Goal: Task Accomplishment & Management: Use online tool/utility

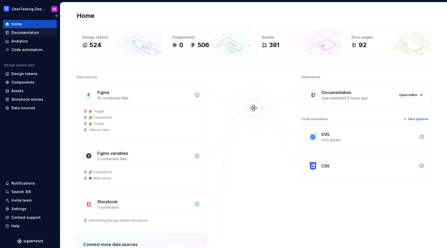
click at [35, 33] on div "Documentation" at bounding box center [25, 32] width 28 height 5
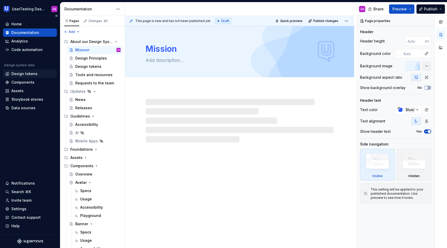
type textarea "*"
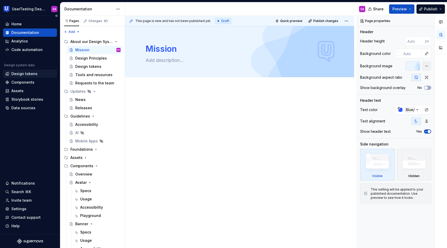
click at [21, 73] on div "Design tokens" at bounding box center [24, 73] width 26 height 5
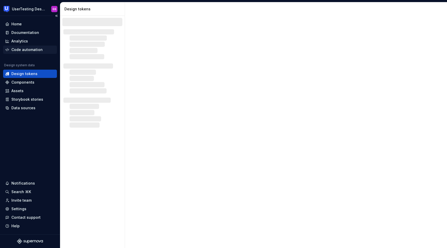
click at [27, 49] on div "Code automation" at bounding box center [26, 49] width 31 height 5
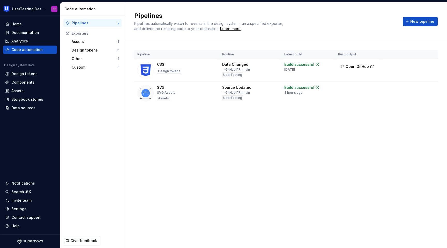
click at [102, 21] on div "Pipelines" at bounding box center [95, 22] width 46 height 5
click at [411, 90] on button "Run" at bounding box center [414, 88] width 18 height 9
click at [29, 22] on div "Home" at bounding box center [30, 23] width 50 height 5
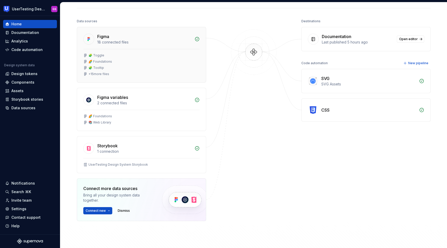
scroll to position [41, 0]
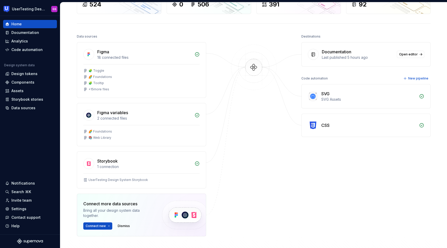
click at [382, 92] on div "SVG" at bounding box center [368, 94] width 95 height 6
click at [166, 84] on div "🧩 Tooltip" at bounding box center [141, 83] width 116 height 4
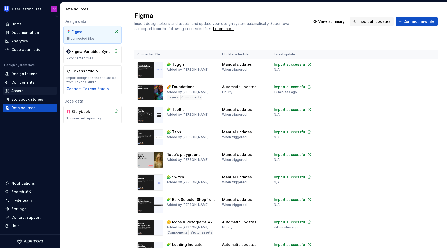
click at [18, 90] on div "Assets" at bounding box center [17, 90] width 12 height 5
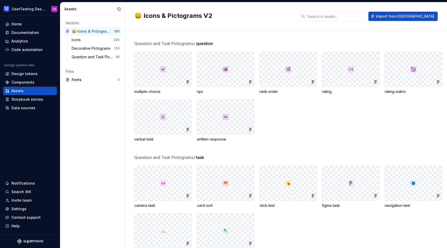
scroll to position [4559, 0]
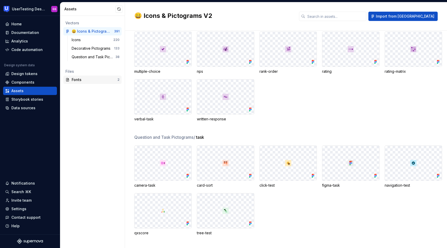
click at [80, 81] on div "Fonts" at bounding box center [95, 79] width 46 height 5
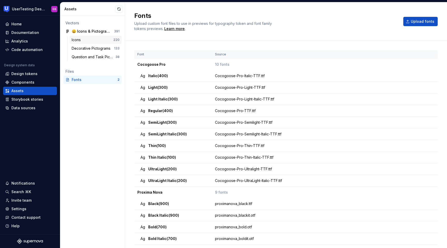
click at [86, 38] on div "Icons" at bounding box center [93, 39] width 42 height 5
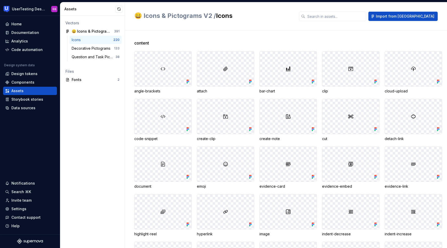
click at [353, 68] on img at bounding box center [351, 69] width 6 height 6
click at [365, 66] on div at bounding box center [350, 68] width 57 height 35
click at [375, 82] on icon at bounding box center [374, 81] width 1 height 1
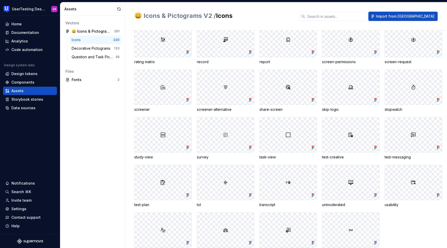
scroll to position [2121, 0]
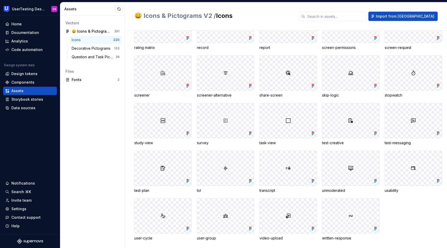
click at [286, 213] on img at bounding box center [288, 216] width 6 height 6
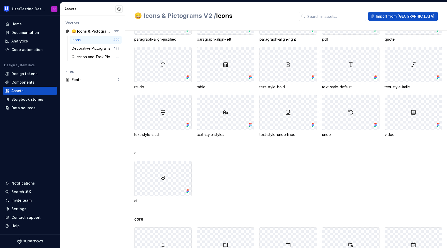
scroll to position [0, 0]
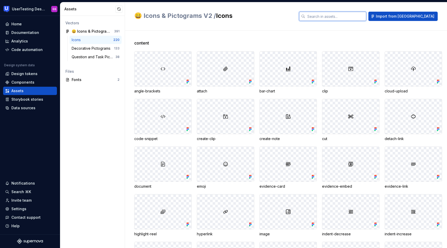
click at [362, 17] on input "text" at bounding box center [335, 16] width 61 height 9
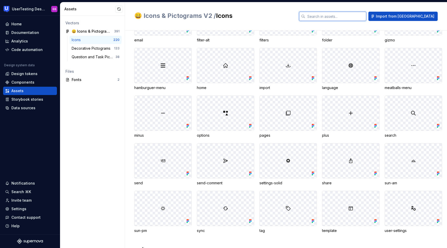
scroll to position [603, 0]
click at [158, 111] on div at bounding box center [162, 112] width 57 height 35
click at [164, 115] on img at bounding box center [163, 112] width 6 height 6
click at [188, 123] on icon at bounding box center [187, 125] width 5 height 5
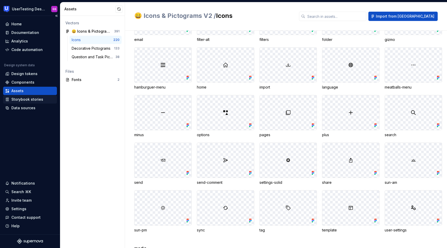
click at [25, 99] on div "Storybook stories" at bounding box center [27, 99] width 32 height 5
click at [21, 112] on div "Home Documentation Analytics Code automation Design system data Design tokens C…" at bounding box center [30, 125] width 60 height 218
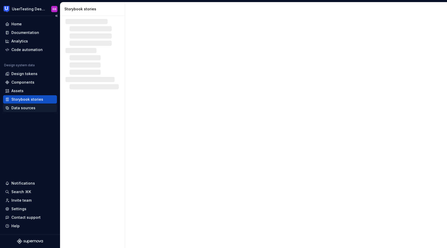
click at [22, 110] on div "Data sources" at bounding box center [23, 107] width 24 height 5
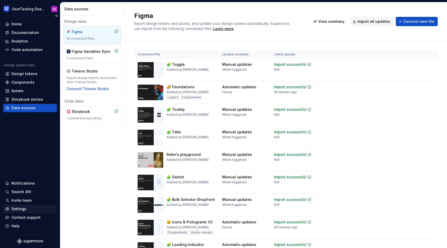
click at [25, 209] on div "Settings" at bounding box center [18, 208] width 15 height 5
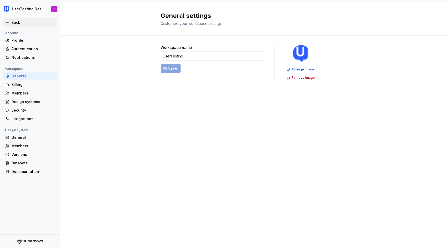
click at [17, 23] on div "Back" at bounding box center [32, 22] width 43 height 5
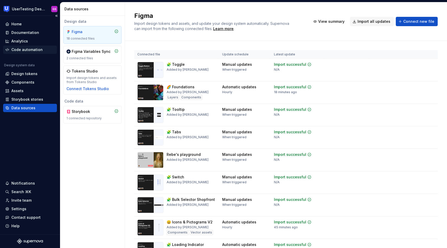
click at [23, 52] on div "Code automation" at bounding box center [26, 49] width 31 height 5
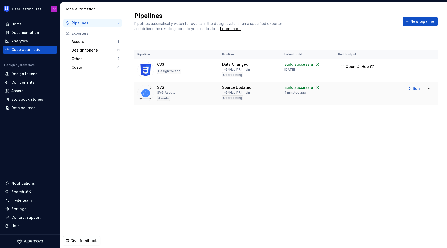
click at [184, 92] on div "SVG SVG Assets Assets" at bounding box center [176, 93] width 79 height 17
click at [429, 90] on html "UserTesting Design System GS Home Documentation Analytics Code automation Desig…" at bounding box center [223, 124] width 447 height 248
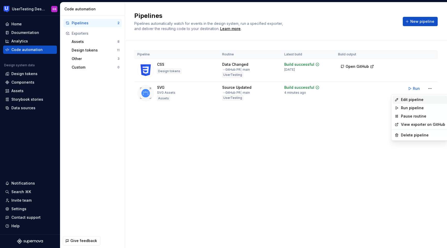
click at [408, 101] on div "Edit pipeline" at bounding box center [423, 99] width 44 height 5
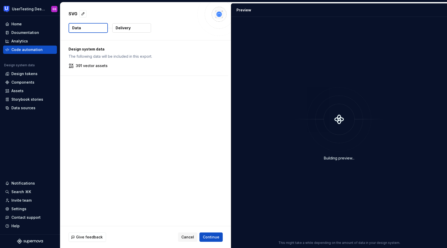
click at [134, 30] on button "Delivery" at bounding box center [131, 27] width 39 height 9
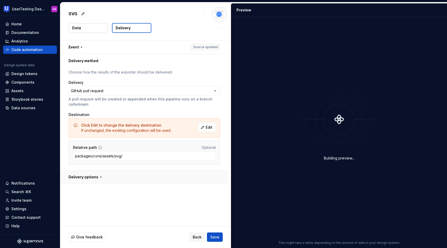
click at [94, 180] on button "button" at bounding box center [144, 176] width 168 height 13
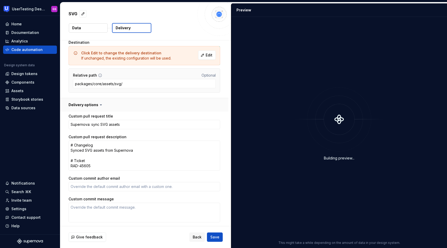
scroll to position [91, 0]
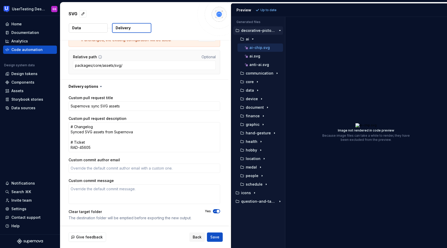
click at [153, 10] on div "SVG" at bounding box center [132, 13] width 126 height 9
click at [27, 39] on div "Analytics" at bounding box center [19, 41] width 17 height 5
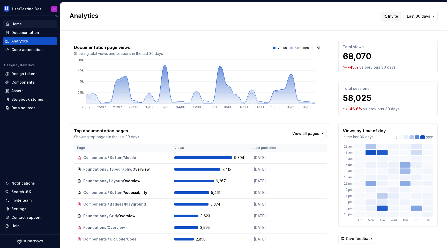
click at [17, 25] on div "Home" at bounding box center [16, 23] width 10 height 5
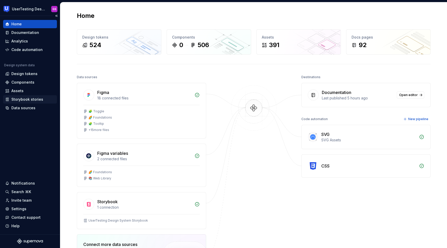
click at [31, 99] on div "Storybook stories" at bounding box center [27, 99] width 32 height 5
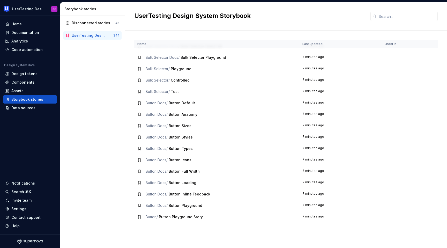
scroll to position [2046, 0]
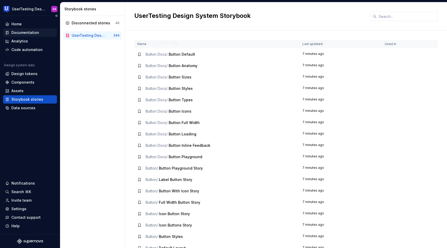
click at [29, 31] on div "Documentation" at bounding box center [25, 32] width 28 height 5
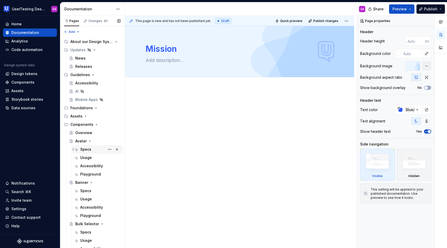
click at [88, 147] on div "Specs" at bounding box center [85, 149] width 11 height 5
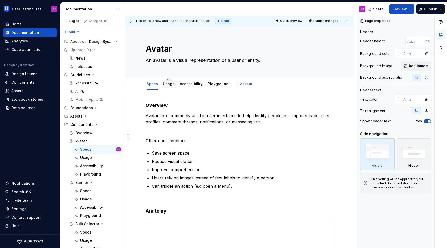
click at [169, 88] on div "Usage" at bounding box center [169, 83] width 16 height 9
click at [165, 85] on link "Usage" at bounding box center [169, 83] width 12 height 4
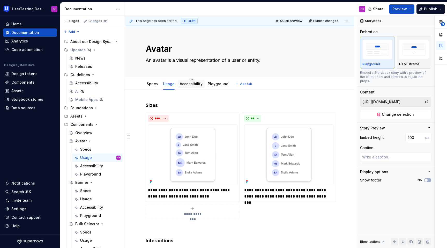
click at [193, 87] on div "Accessibility" at bounding box center [191, 84] width 23 height 6
click at [190, 84] on link "Accessibility" at bounding box center [191, 83] width 23 height 4
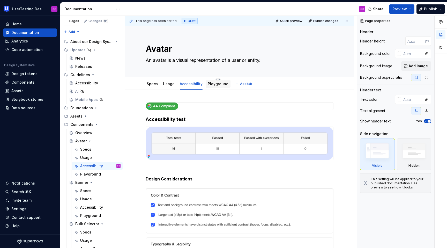
click at [220, 84] on link "Playground" at bounding box center [218, 83] width 21 height 4
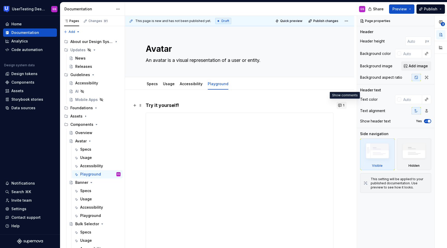
click at [343, 106] on button "1" at bounding box center [342, 105] width 10 height 7
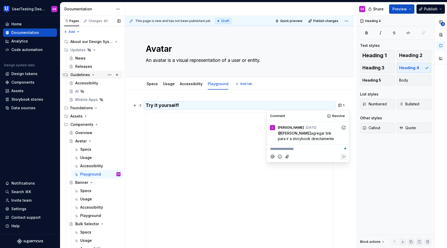
type textarea "*"
click at [24, 23] on div "Home" at bounding box center [30, 23] width 50 height 5
